Goal: Task Accomplishment & Management: Use online tool/utility

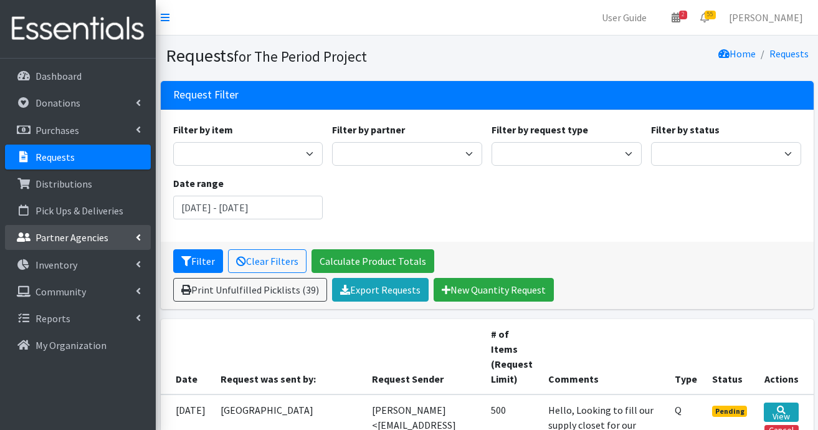
scroll to position [685, 0]
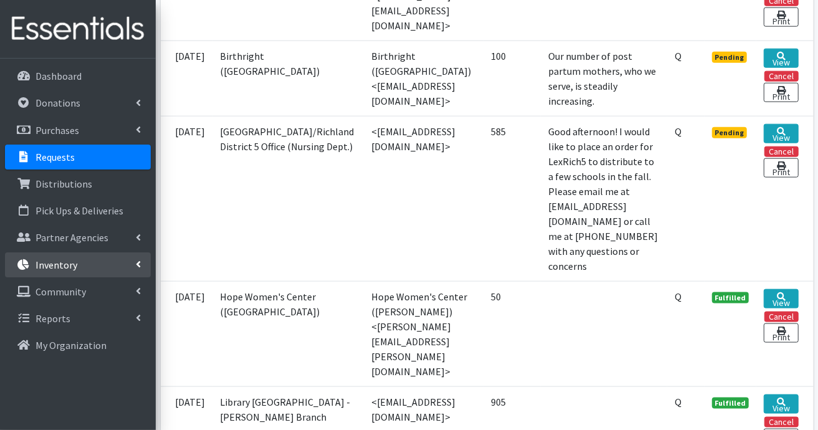
click at [73, 266] on p "Inventory" at bounding box center [57, 265] width 42 height 12
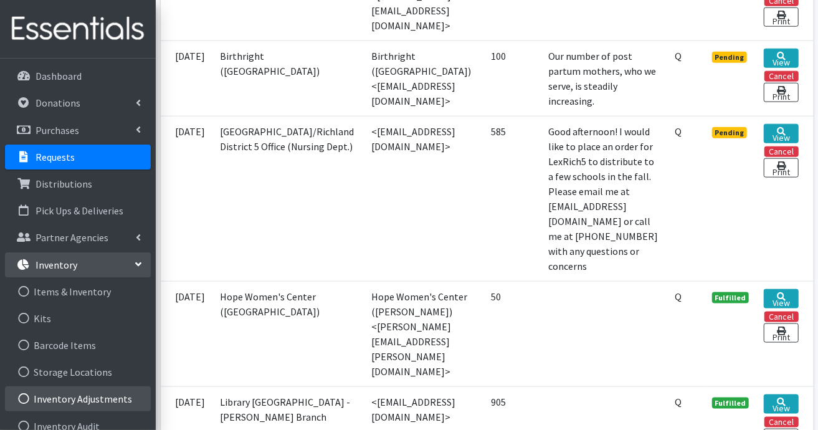
click at [77, 401] on link "Inventory Adjustments" at bounding box center [78, 398] width 146 height 25
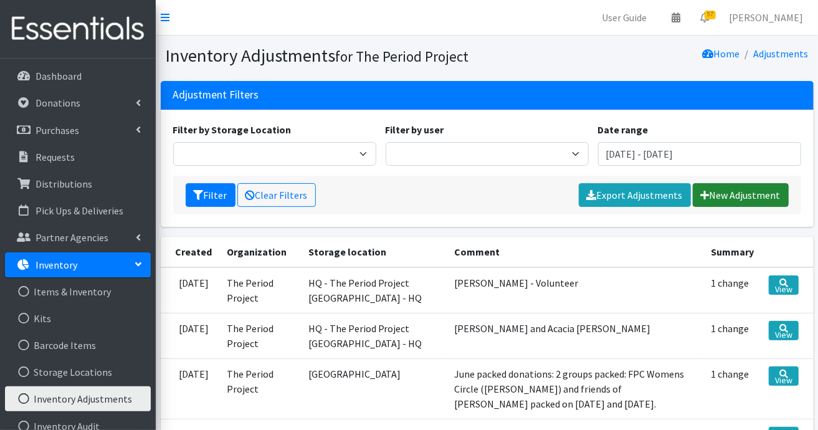
click at [766, 197] on link "New Adjustment" at bounding box center [741, 195] width 96 height 24
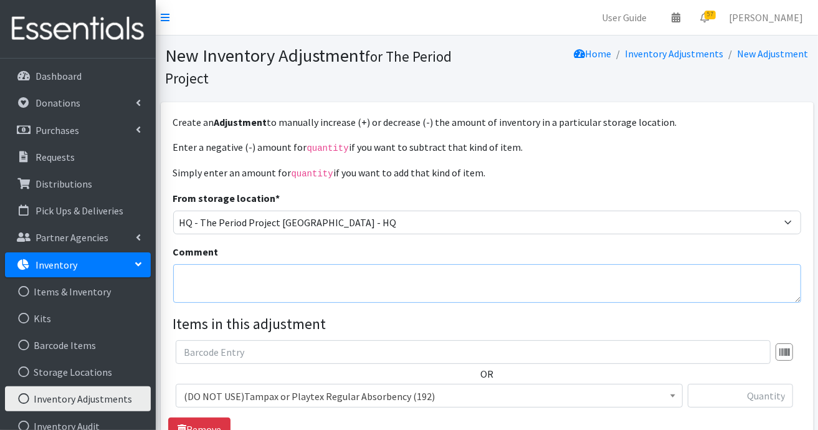
click at [477, 287] on textarea "Comment" at bounding box center [487, 283] width 628 height 39
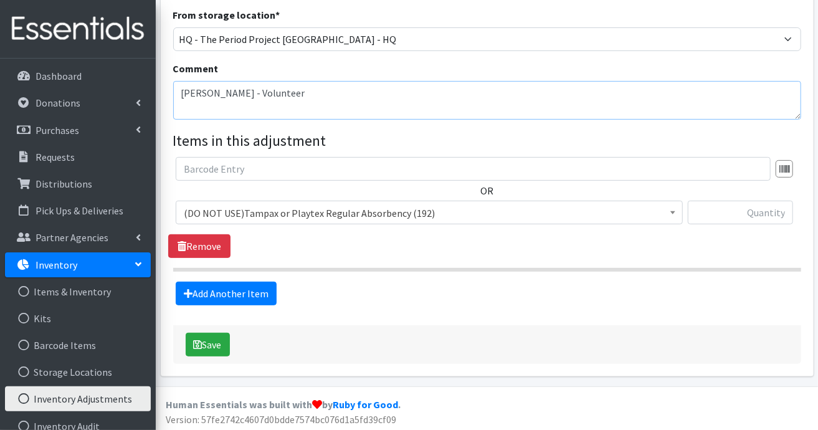
type textarea "Dawn - Volunteer"
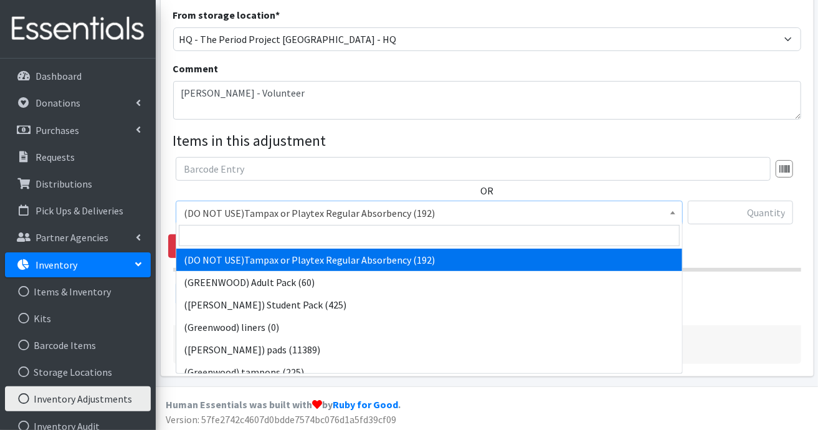
click at [675, 211] on span at bounding box center [673, 210] width 12 height 19
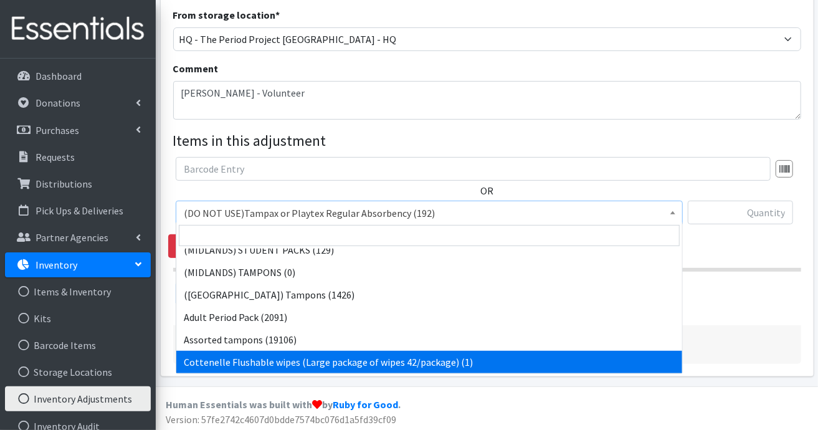
scroll to position [312, 0]
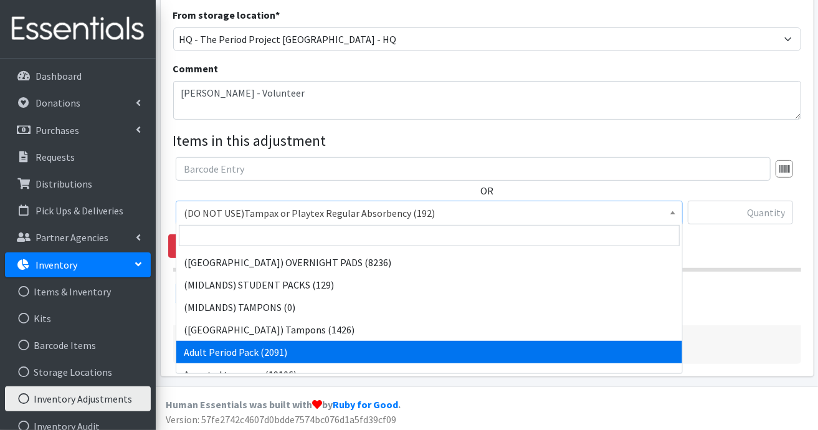
select select "7756"
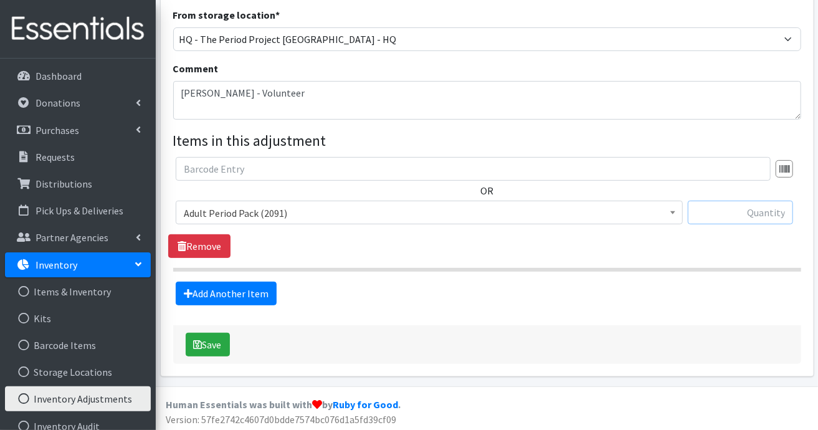
click at [712, 212] on input "text" at bounding box center [740, 213] width 105 height 24
type input "120"
click at [555, 291] on div "Add Another Item" at bounding box center [486, 294] width 637 height 24
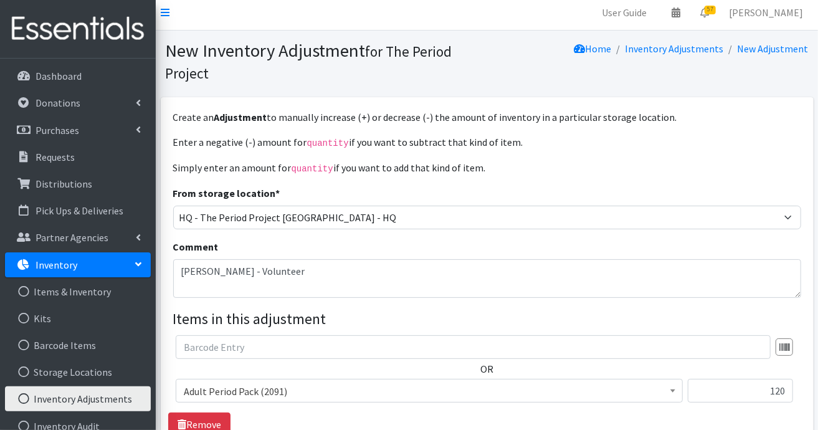
scroll to position [0, 0]
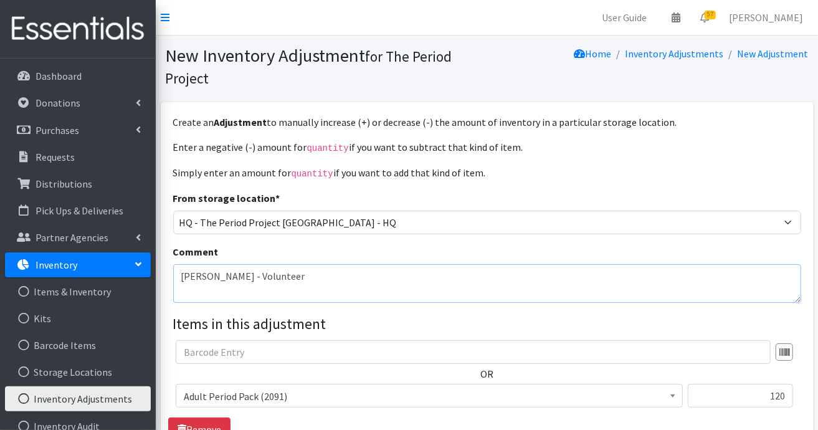
click at [429, 279] on textarea "Dawn - Volunteer" at bounding box center [487, 283] width 628 height 39
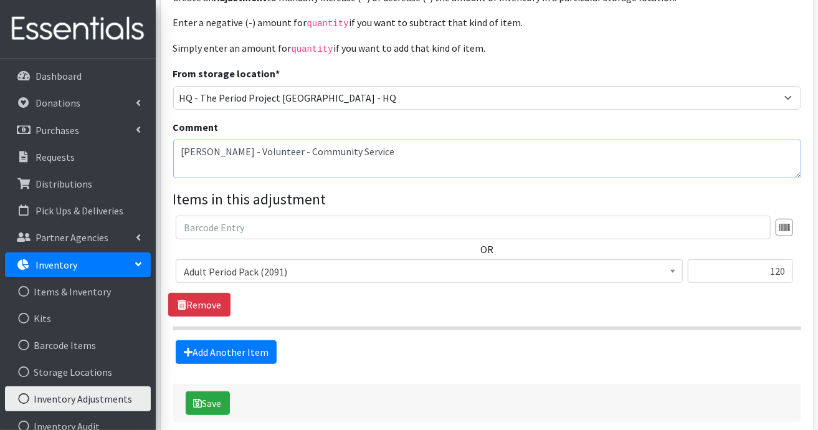
scroll to position [183, 0]
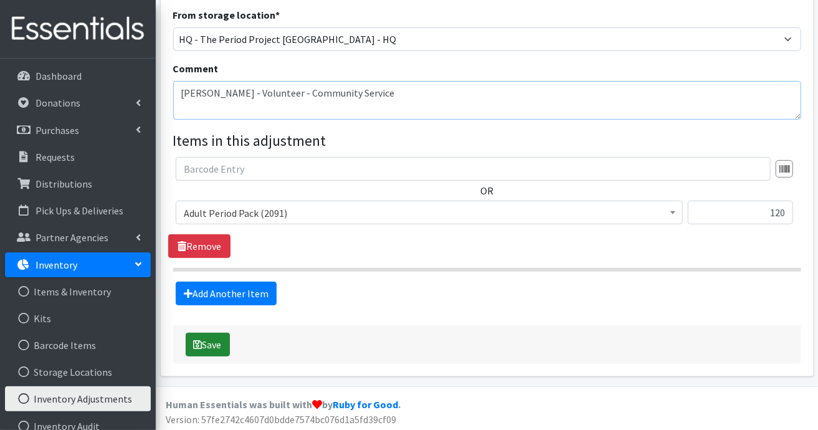
type textarea "Dawn - Volunteer - Community Service"
click at [205, 345] on button "Save" at bounding box center [208, 345] width 44 height 24
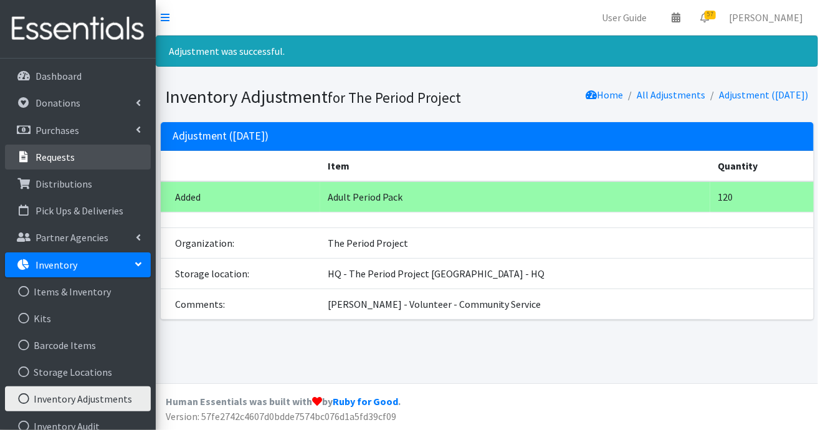
click at [80, 161] on link "Requests" at bounding box center [78, 157] width 146 height 25
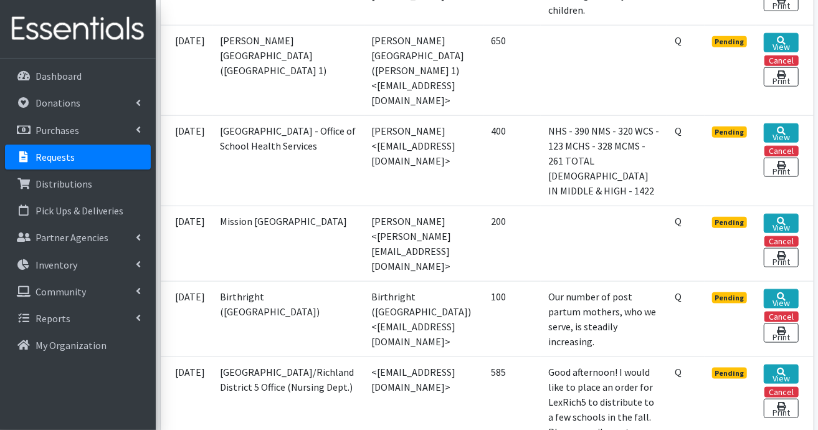
scroll to position [685, 0]
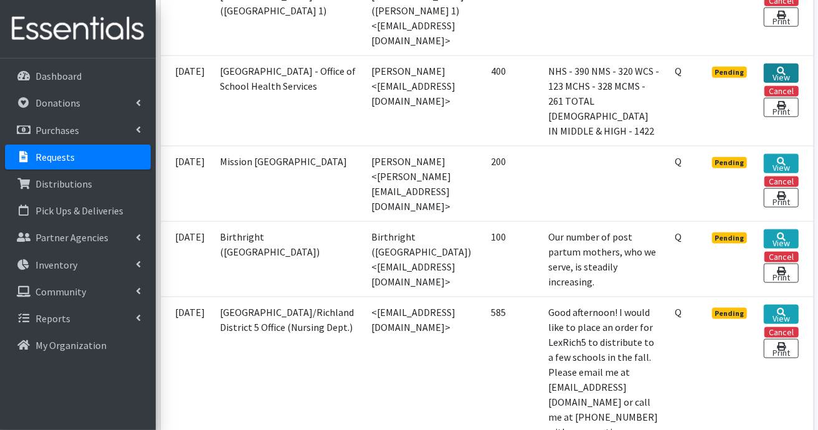
click at [789, 81] on link "View" at bounding box center [781, 73] width 34 height 19
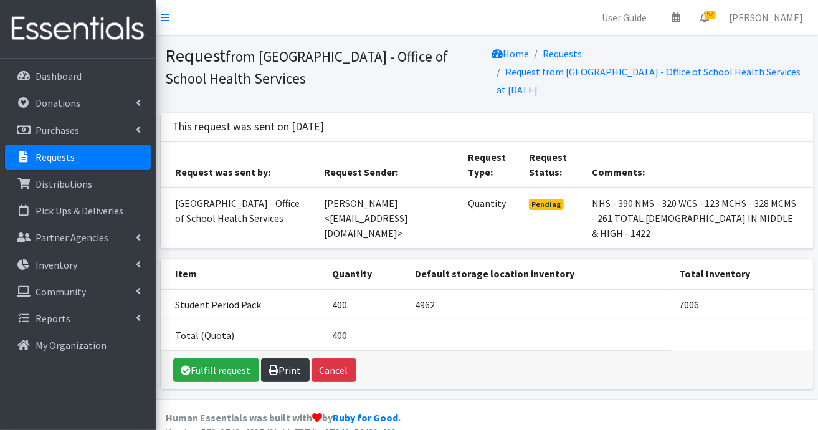
click at [287, 360] on link "Print" at bounding box center [285, 370] width 49 height 24
